Goal: Information Seeking & Learning: Learn about a topic

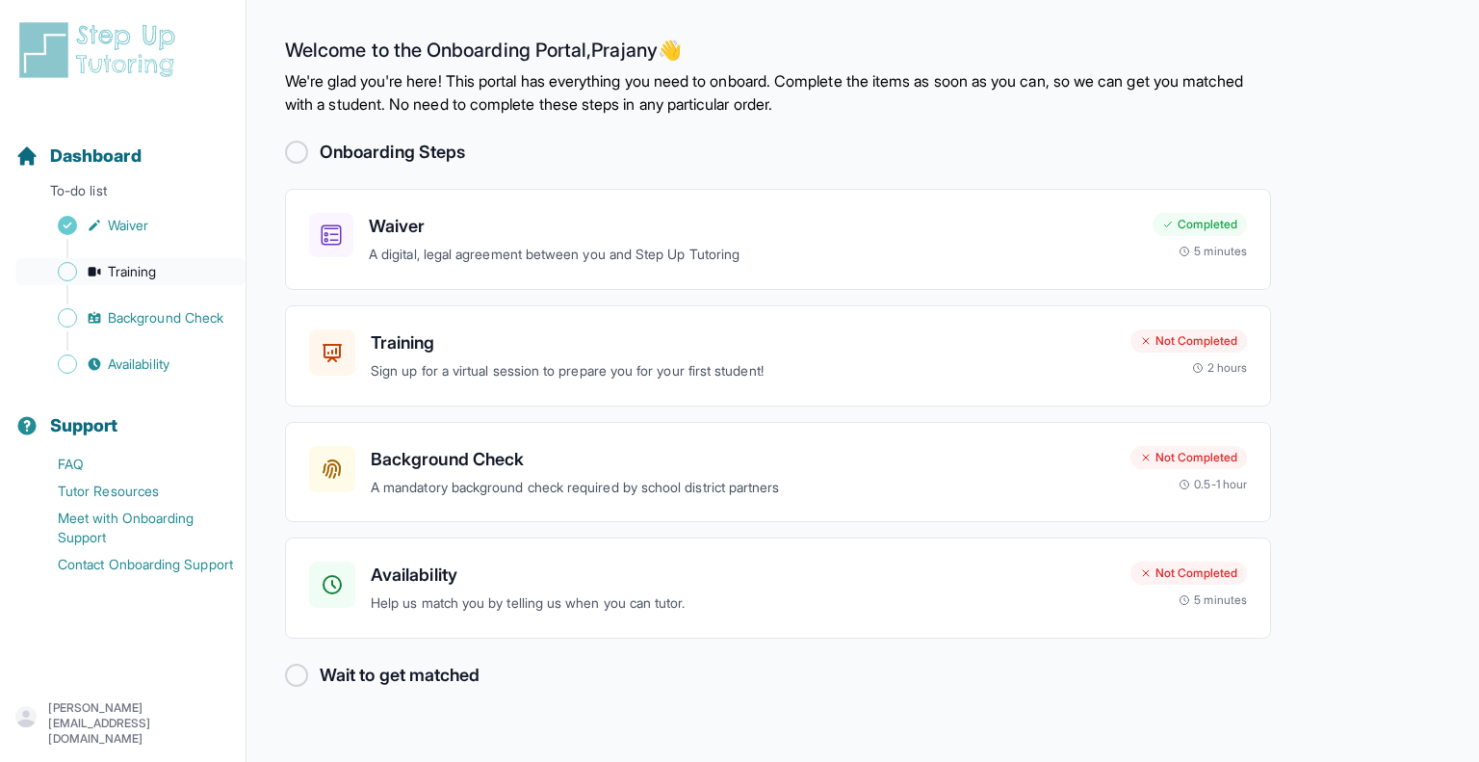
click at [126, 276] on span "Training" at bounding box center [132, 271] width 49 height 19
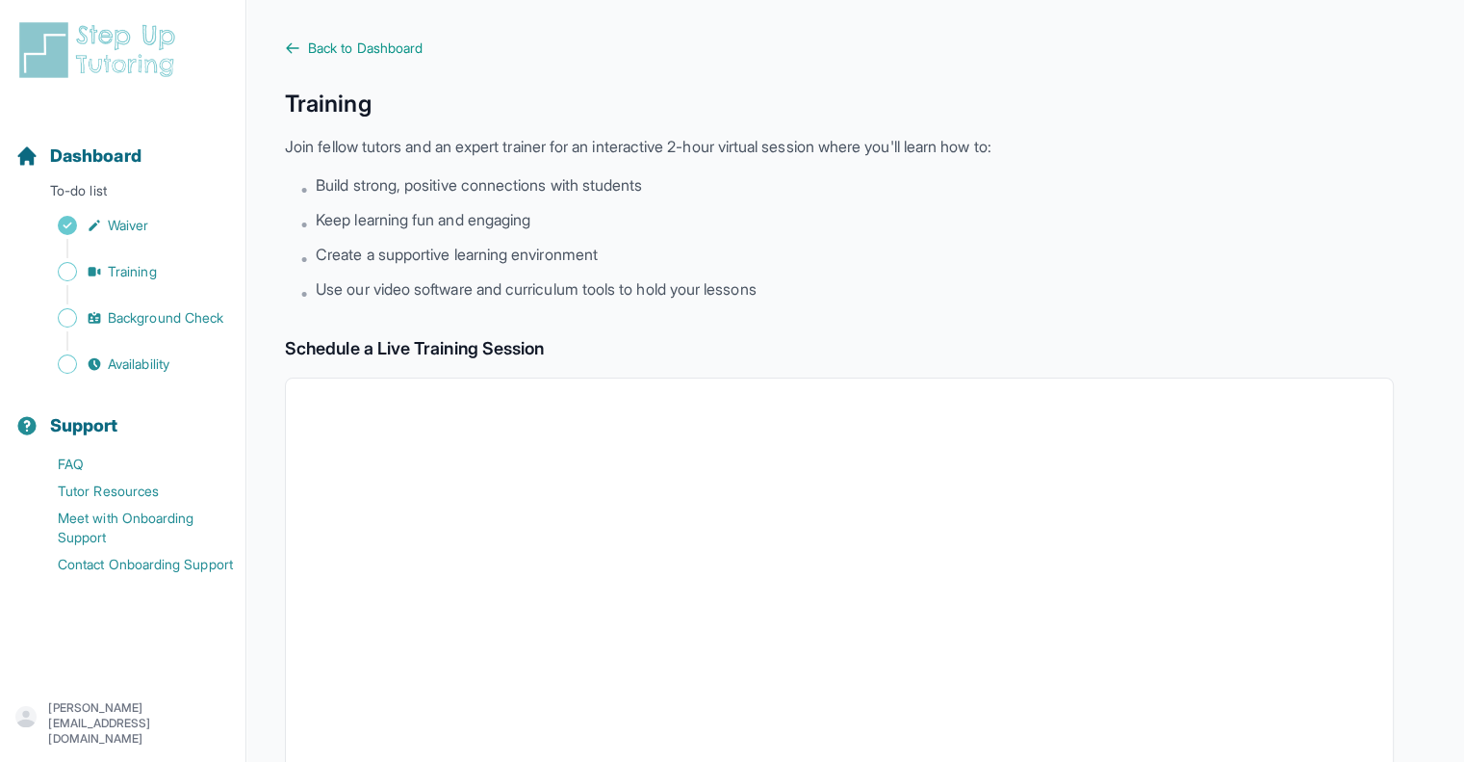
click at [523, 228] on span "Keep learning fun and engaging" at bounding box center [423, 219] width 215 height 23
click at [523, 244] on span "Create a supportive learning environment" at bounding box center [457, 254] width 282 height 23
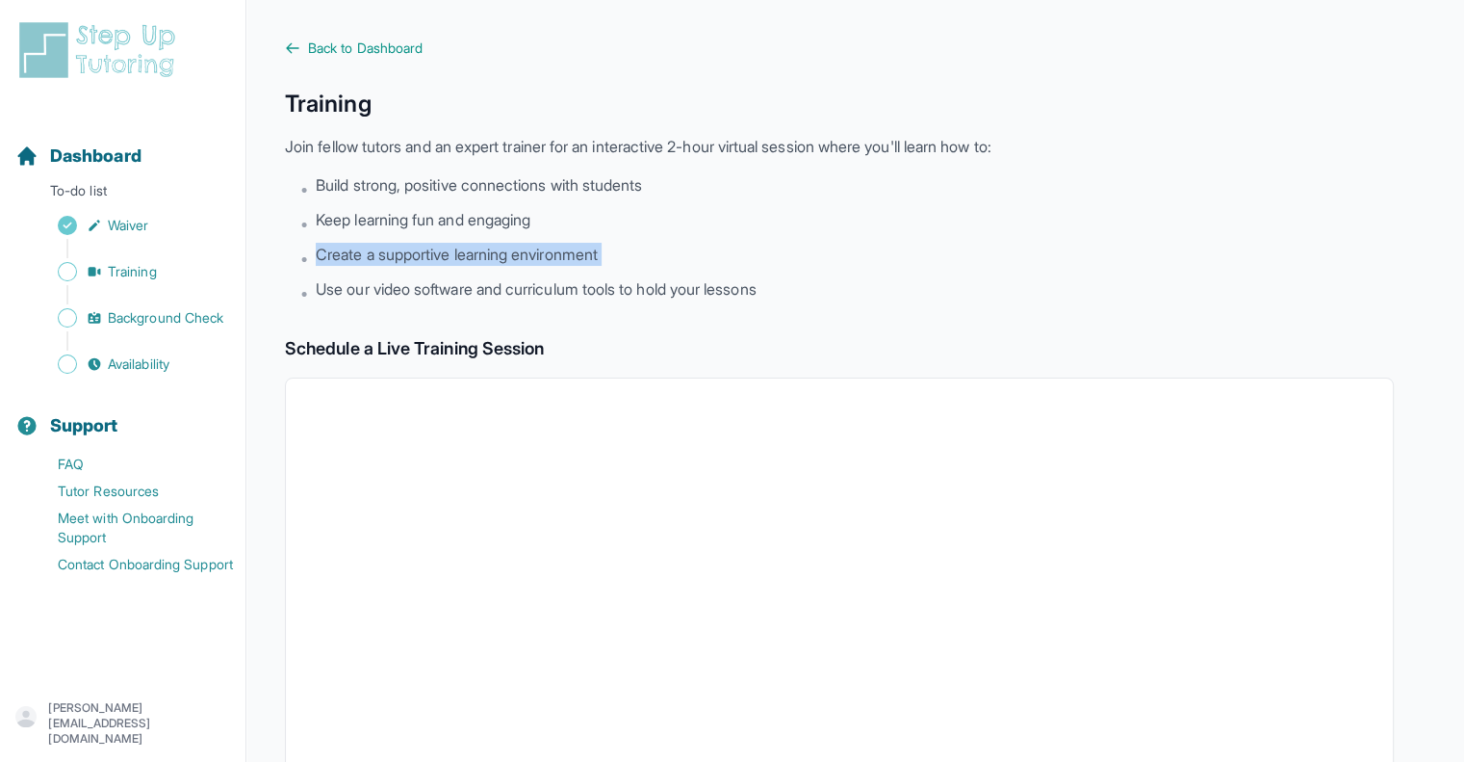
click at [523, 244] on span "Create a supportive learning environment" at bounding box center [457, 254] width 282 height 23
click at [522, 276] on ul "• Build strong, positive connections with students • Keep learning fun and enga…" at bounding box center [847, 238] width 1094 height 131
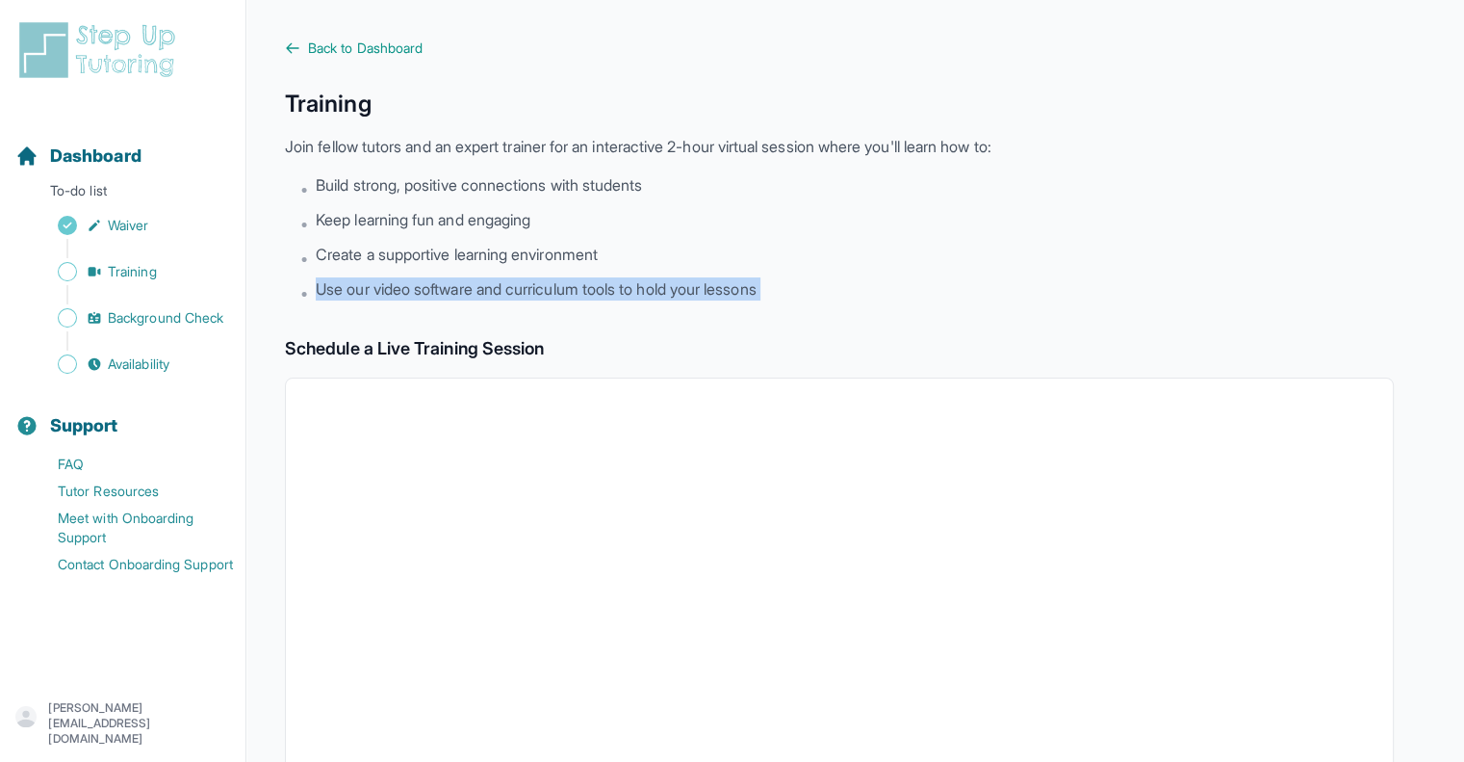
click at [522, 276] on ul "• Build strong, positive connections with students • Keep learning fun and enga…" at bounding box center [847, 238] width 1094 height 131
click at [117, 271] on span "Training" at bounding box center [132, 271] width 49 height 19
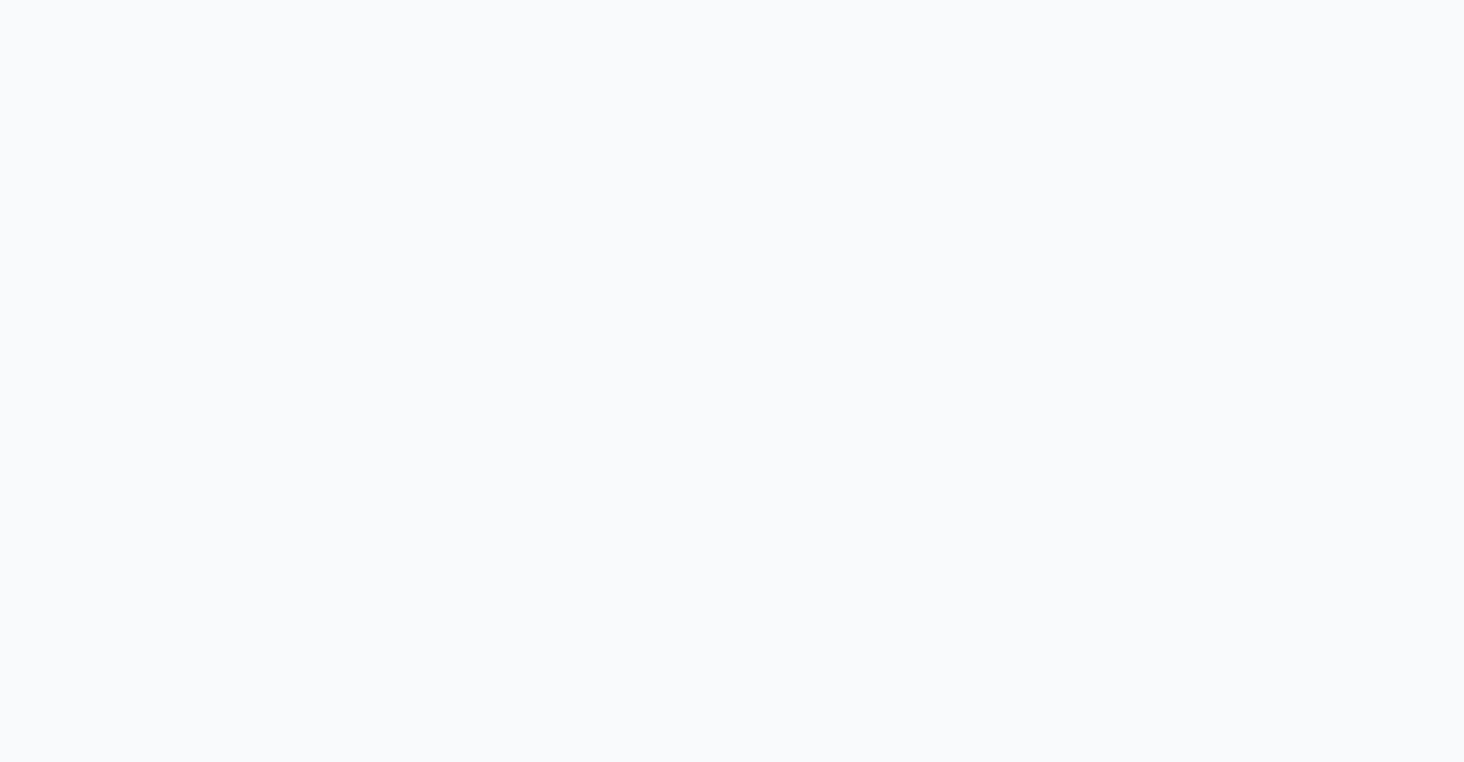
scroll to position [234, 0]
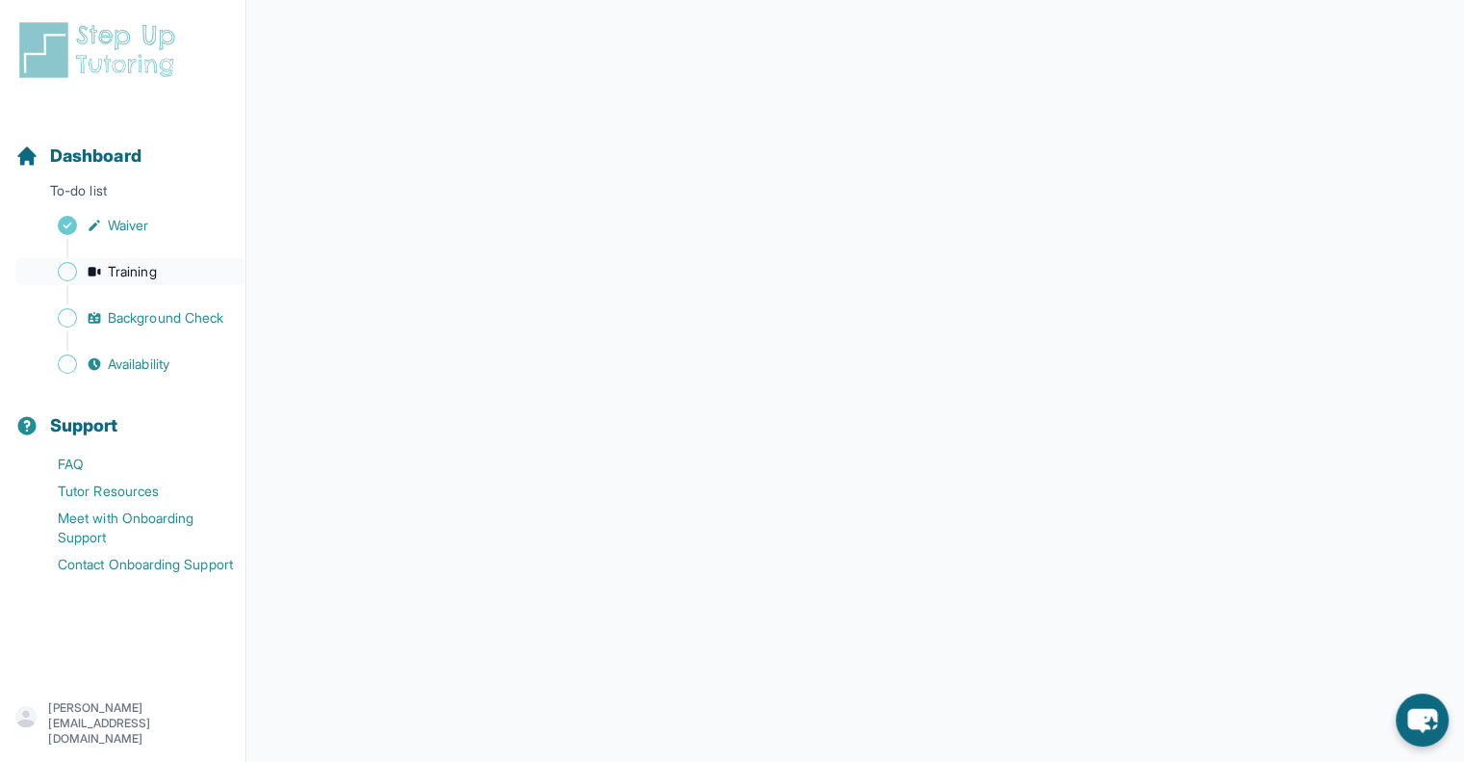
click at [137, 284] on link "Training" at bounding box center [130, 271] width 230 height 27
